Goal: Information Seeking & Learning: Find contact information

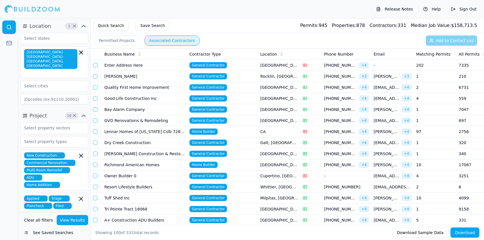
scroll to position [0, 107]
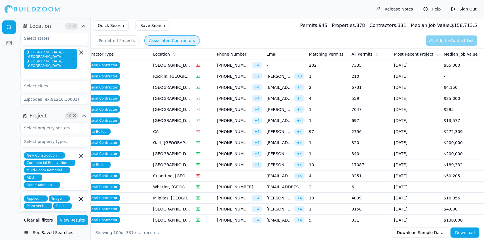
click at [242, 62] on td "[PHONE_NUMBER] + 4" at bounding box center [240, 65] width 50 height 11
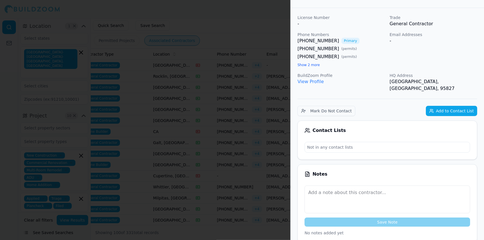
scroll to position [0, 0]
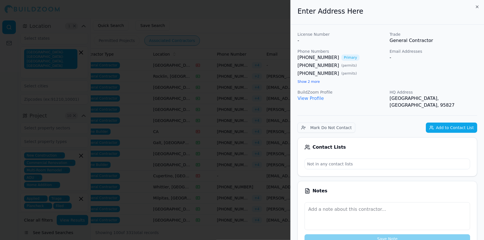
click at [195, 65] on div at bounding box center [242, 120] width 484 height 240
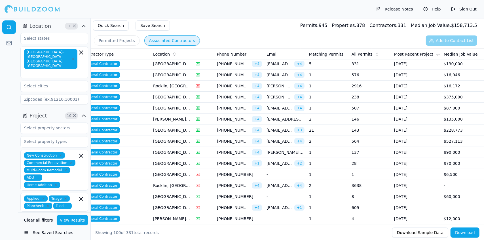
scroll to position [156, 0]
click at [177, 137] on td "[GEOGRAPHIC_DATA], [GEOGRAPHIC_DATA]" at bounding box center [172, 140] width 43 height 11
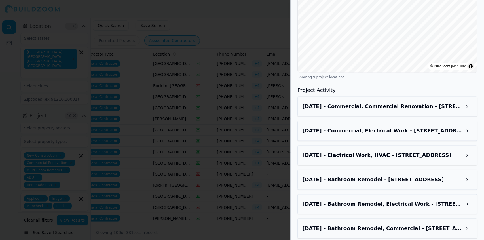
scroll to position [729, 0]
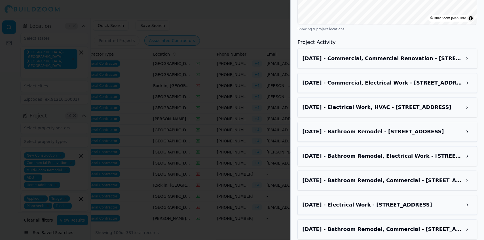
click at [465, 53] on button at bounding box center [467, 58] width 10 height 10
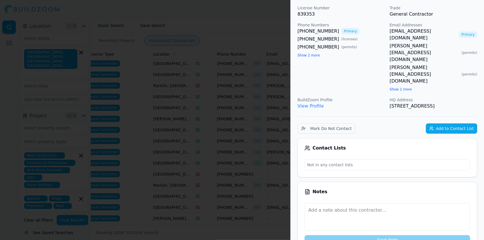
scroll to position [0, 0]
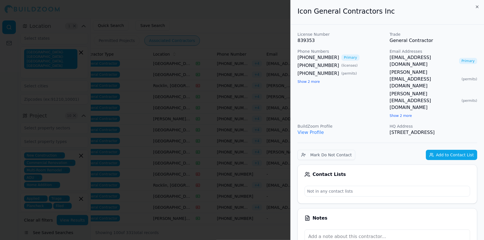
drag, startPoint x: 409, startPoint y: 105, endPoint x: 296, endPoint y: 15, distance: 143.8
copy div "Icon General Contractors Inc License Number 839353 Trade General Contractor Pho…"
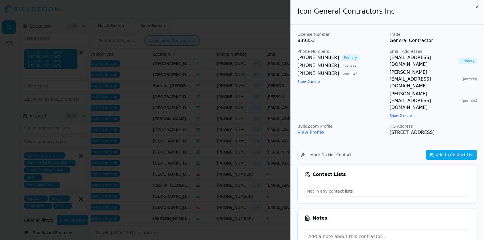
click at [235, 37] on div at bounding box center [242, 120] width 484 height 240
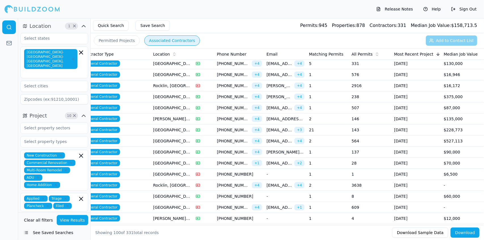
click at [177, 59] on th "Location" at bounding box center [172, 53] width 43 height 11
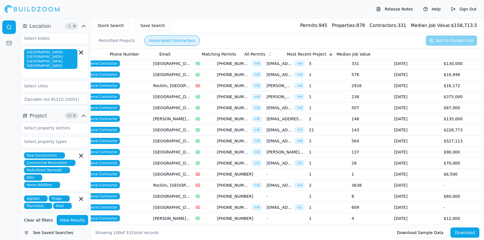
click at [414, 65] on td "[DATE]" at bounding box center [417, 63] width 50 height 11
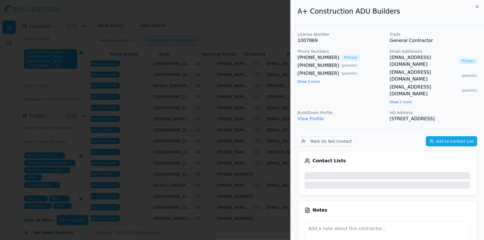
click at [414, 65] on body "Release Notes Help Sign Out Location 1 × [GEOGRAPHIC_DATA]-[GEOGRAPHIC_DATA]-[G…" at bounding box center [242, 129] width 484 height 222
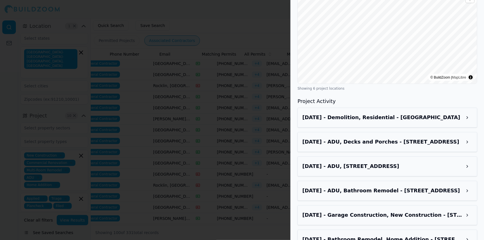
scroll to position [622, 0]
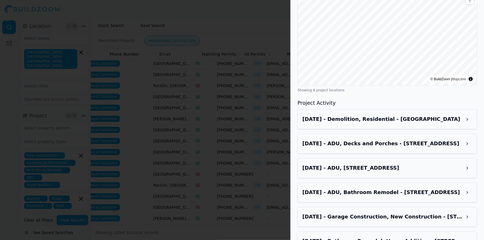
click at [416, 114] on div "[DATE] - Demolition, Residential - [GEOGRAPHIC_DATA]" at bounding box center [387, 119] width 170 height 10
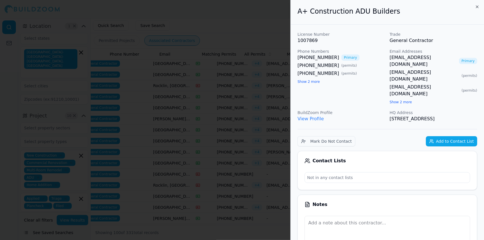
scroll to position [0, 0]
drag, startPoint x: 403, startPoint y: 107, endPoint x: 297, endPoint y: 17, distance: 139.4
copy div "A+ Construction ADU Builders License Number 1007869 Trade General Contractor Ph…"
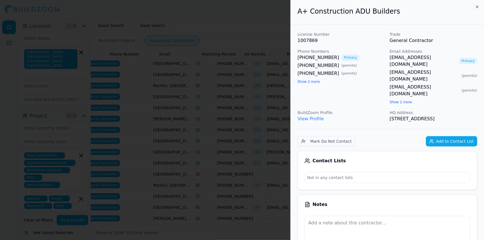
drag, startPoint x: 408, startPoint y: 107, endPoint x: 295, endPoint y: 18, distance: 143.3
copy div "A+ Construction ADU Builders License Number 1007869 Trade General Contractor Ph…"
click at [160, 46] on div at bounding box center [242, 120] width 484 height 240
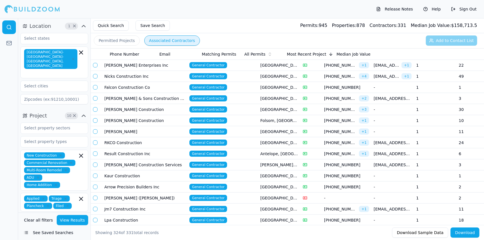
scroll to position [0, 107]
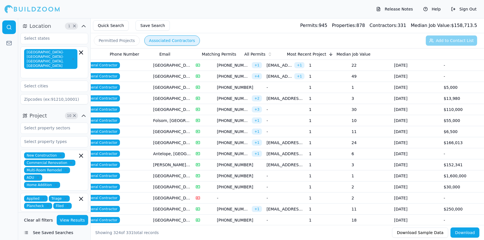
click at [173, 204] on td "[GEOGRAPHIC_DATA], [GEOGRAPHIC_DATA]" at bounding box center [172, 209] width 43 height 11
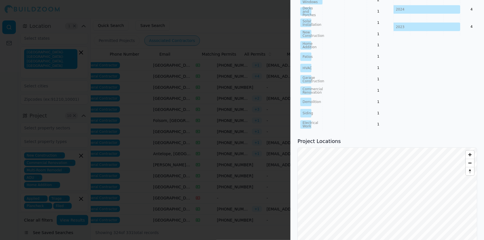
scroll to position [382, 0]
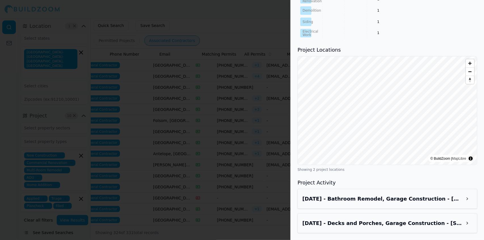
click at [224, 88] on div at bounding box center [242, 120] width 484 height 240
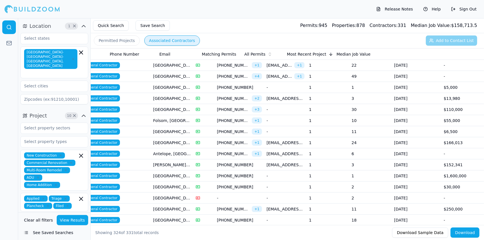
click at [162, 115] on td "Folsom, [GEOGRAPHIC_DATA]" at bounding box center [172, 120] width 43 height 11
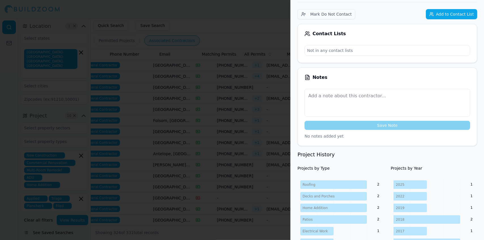
scroll to position [0, 0]
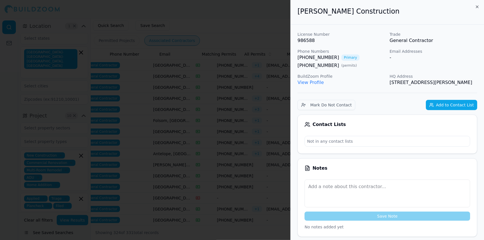
click at [39, 21] on div at bounding box center [242, 120] width 484 height 240
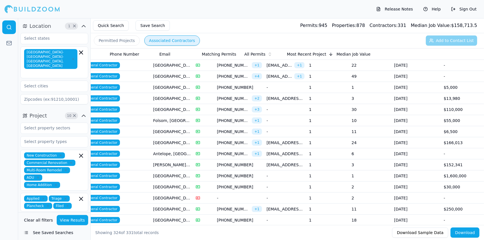
click at [165, 204] on td "[GEOGRAPHIC_DATA], [GEOGRAPHIC_DATA]" at bounding box center [172, 209] width 43 height 11
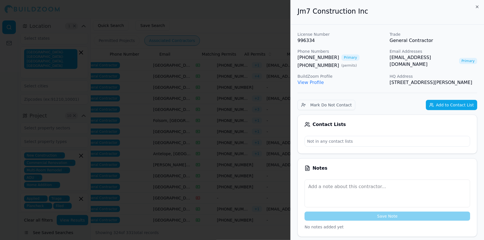
click at [154, 106] on div at bounding box center [242, 120] width 484 height 240
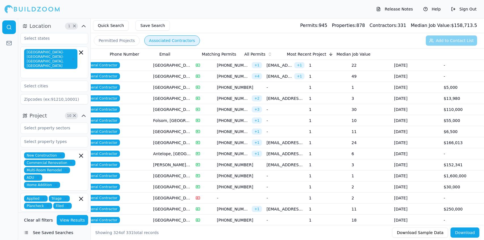
click at [175, 204] on td "[GEOGRAPHIC_DATA], [GEOGRAPHIC_DATA]" at bounding box center [172, 209] width 43 height 11
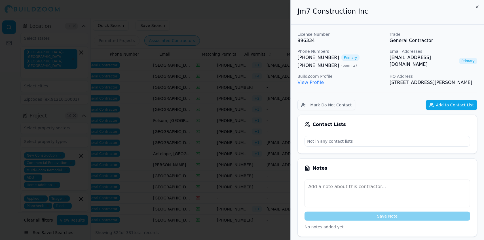
click at [297, 100] on button "Mark Do Not Contact" at bounding box center [326, 105] width 58 height 10
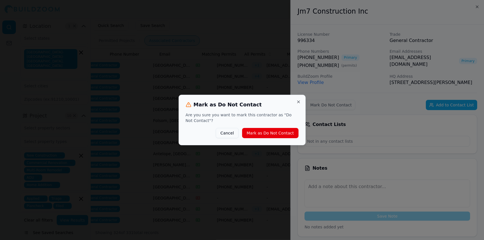
click at [290, 105] on h2 "Mark as Do Not Contact" at bounding box center [242, 105] width 113 height 6
click at [298, 101] on button "Close" at bounding box center [298, 101] width 5 height 5
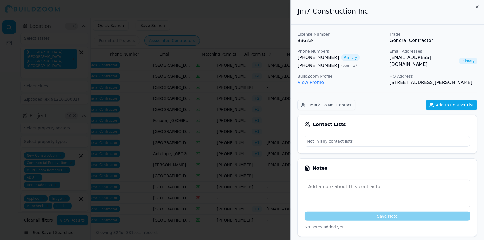
drag, startPoint x: 409, startPoint y: 89, endPoint x: 294, endPoint y: 15, distance: 136.0
copy div "Jm7 Construction Inc License Number 996334 Trade General Contractor Phone Numbe…"
click at [210, 42] on div at bounding box center [242, 120] width 484 height 240
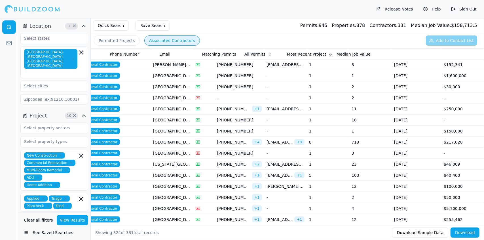
scroll to position [3408, 0]
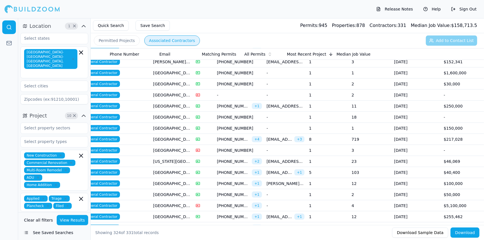
click at [176, 200] on td "[GEOGRAPHIC_DATA], [GEOGRAPHIC_DATA]" at bounding box center [172, 205] width 43 height 11
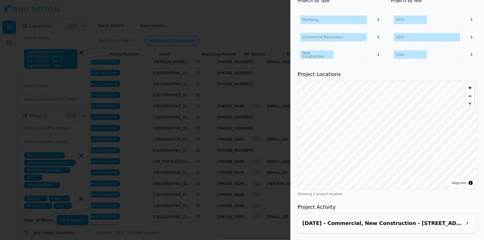
scroll to position [264, 0]
click at [469, 223] on button at bounding box center [467, 223] width 10 height 10
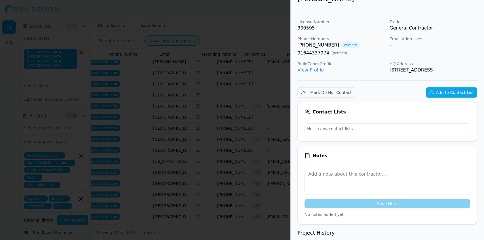
scroll to position [0, 0]
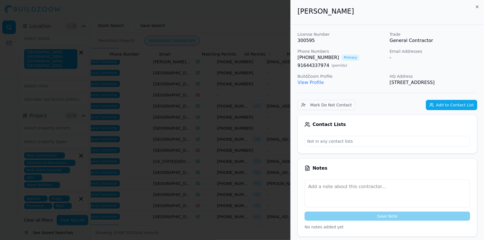
click at [310, 82] on link "View Profile" at bounding box center [310, 82] width 26 height 5
drag, startPoint x: 405, startPoint y: 89, endPoint x: 387, endPoint y: 86, distance: 18.3
click at [387, 86] on div "License Number 300595 Trade General Contractor Phone Numbers [PHONE_NUMBER] Pri…" at bounding box center [387, 58] width 180 height 54
drag, startPoint x: 389, startPoint y: 96, endPoint x: 389, endPoint y: 85, distance: 10.5
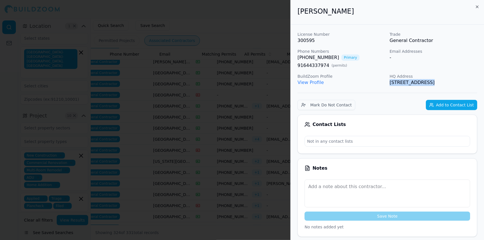
copy p "[STREET_ADDRESS]"
click at [237, 57] on div at bounding box center [242, 120] width 484 height 240
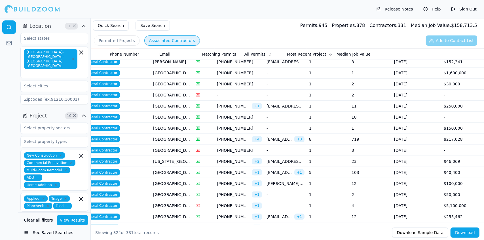
click at [163, 200] on td "[GEOGRAPHIC_DATA], [GEOGRAPHIC_DATA]" at bounding box center [172, 205] width 43 height 11
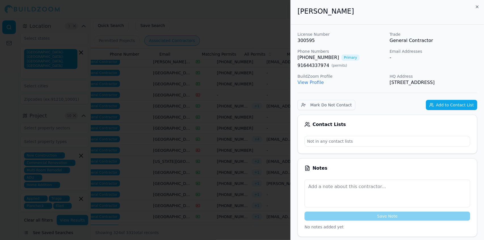
click at [163, 175] on div at bounding box center [242, 120] width 484 height 240
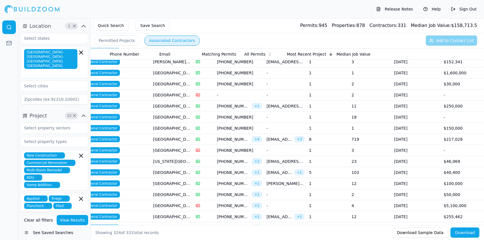
click at [162, 211] on td "[GEOGRAPHIC_DATA], [GEOGRAPHIC_DATA]" at bounding box center [172, 216] width 43 height 11
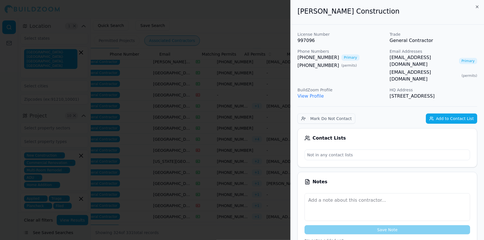
click at [308, 93] on link "View Profile" at bounding box center [310, 95] width 26 height 5
drag, startPoint x: 459, startPoint y: 80, endPoint x: 296, endPoint y: 20, distance: 174.1
copy div "[PERSON_NAME] Construction License Number 997096 Trade General Contractor Phone…"
click at [147, 66] on div at bounding box center [242, 120] width 484 height 240
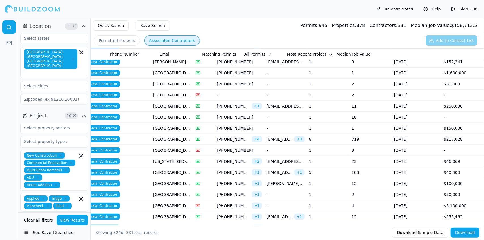
click at [277, 214] on span "[EMAIL_ADDRESS][DOMAIN_NAME]" at bounding box center [279, 217] width 26 height 6
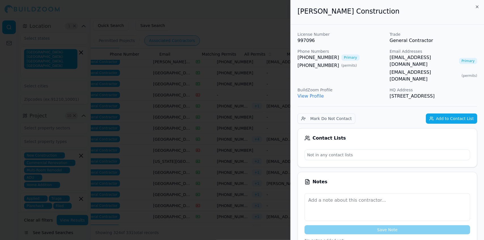
click at [260, 158] on div at bounding box center [242, 120] width 484 height 240
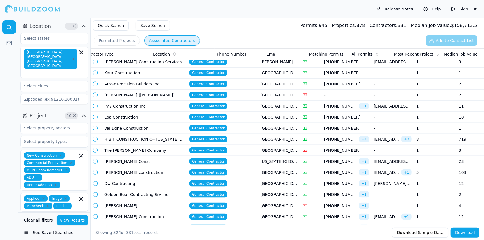
click at [406, 213] on span "+ 1" at bounding box center [406, 216] width 10 height 6
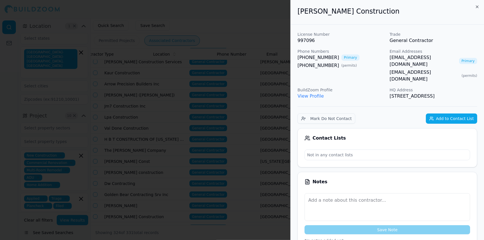
click at [236, 60] on div at bounding box center [242, 120] width 484 height 240
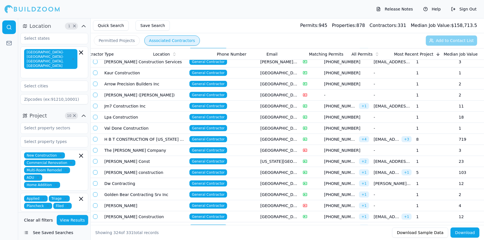
click at [397, 214] on span "[EMAIL_ADDRESS][DOMAIN_NAME]" at bounding box center [387, 217] width 26 height 6
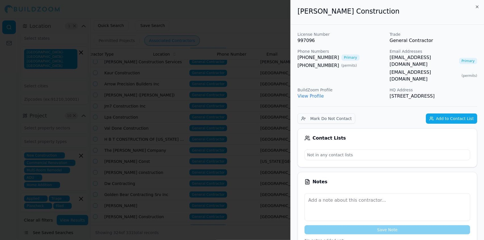
click at [228, 137] on div at bounding box center [242, 120] width 484 height 240
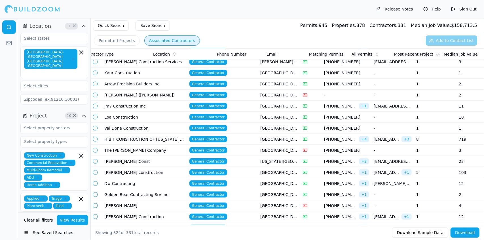
click at [118, 178] on td "Dw Contracting" at bounding box center [144, 183] width 85 height 11
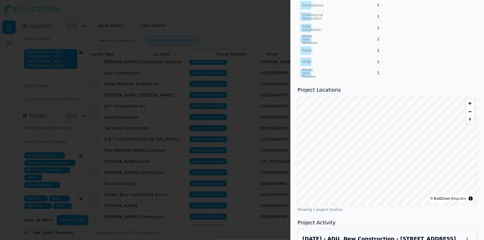
scroll to position [358, 0]
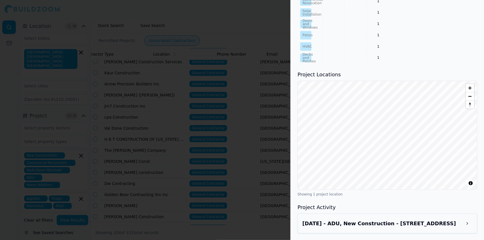
click at [467, 227] on button at bounding box center [467, 223] width 10 height 10
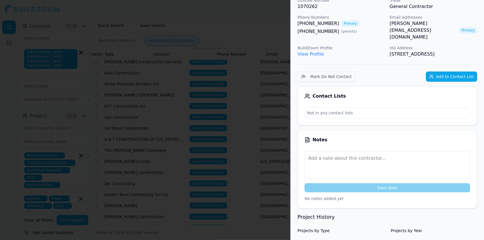
scroll to position [0, 0]
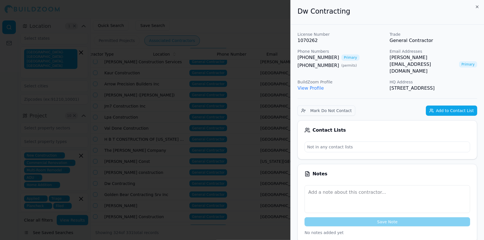
drag, startPoint x: 419, startPoint y: 91, endPoint x: 297, endPoint y: 14, distance: 144.2
copy div "Dw Contracting License Number 1070262 Trade General Contractor Phone Numbers [P…"
